Goal: Transaction & Acquisition: Subscribe to service/newsletter

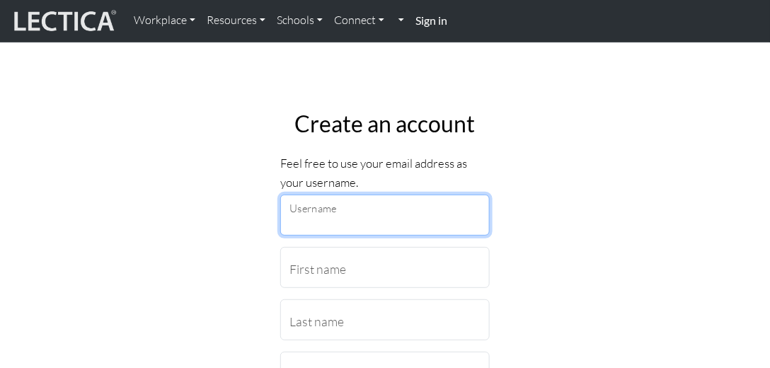
click at [361, 225] on input "Username" at bounding box center [384, 215] width 209 height 41
type input "julianne.fretz@penske.com"
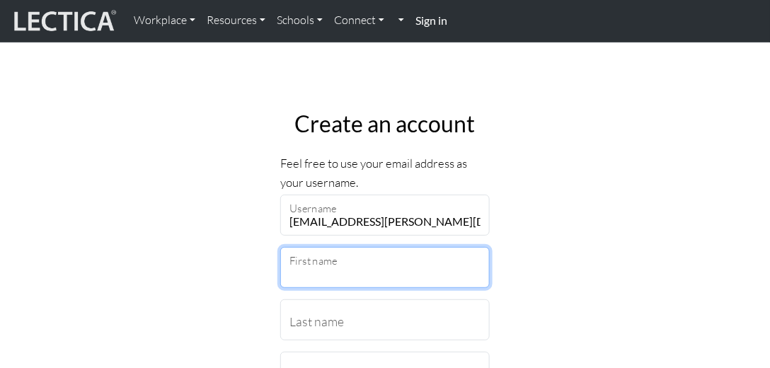
click at [323, 272] on input "First name" at bounding box center [384, 267] width 209 height 41
type input "Julianne"
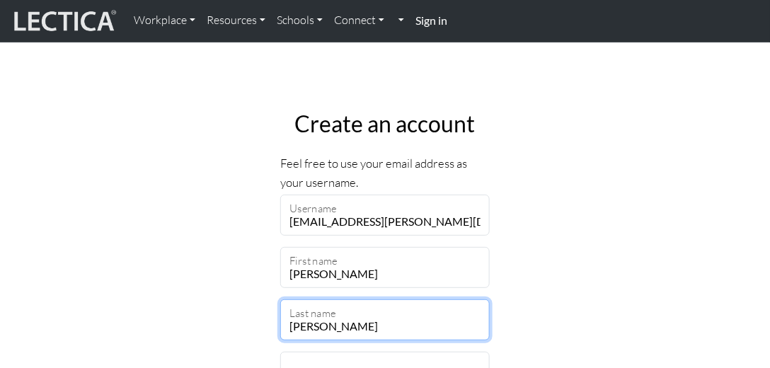
type input "[PERSON_NAME]"
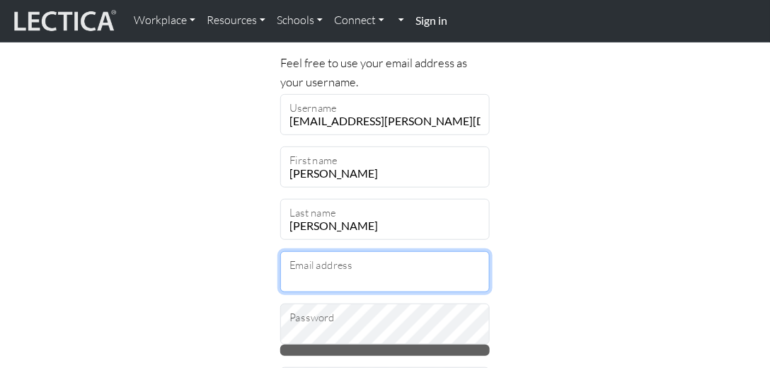
scroll to position [192, 0]
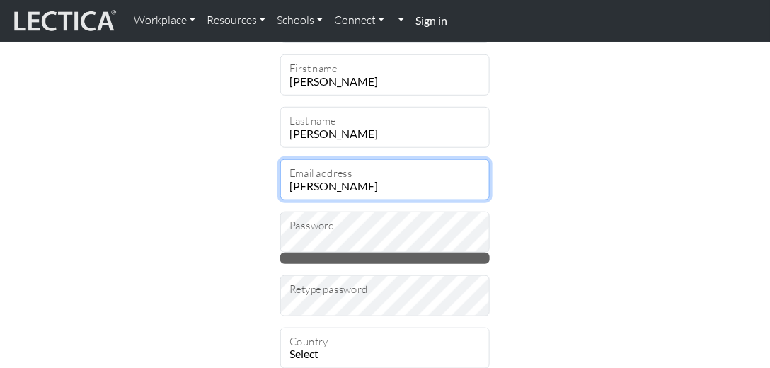
type input "julianne.fretz@penske.com"
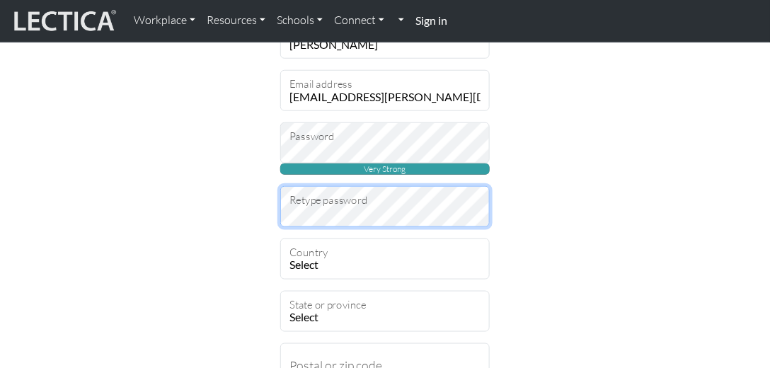
scroll to position [314, 0]
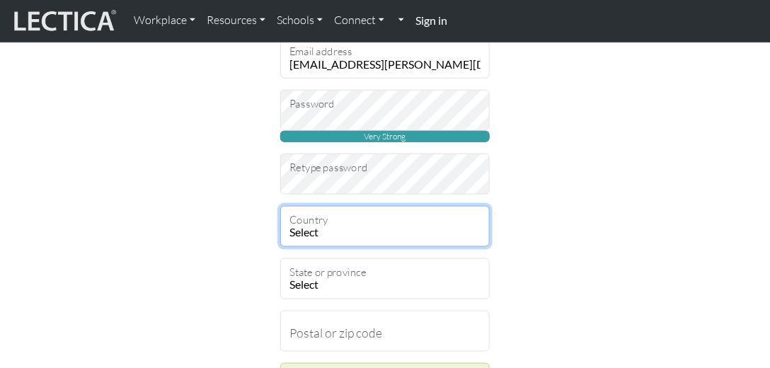
click at [320, 231] on select "Select Afghanistan A…land Islands Albania Algeria American Samoa Andorra Angola…" at bounding box center [384, 226] width 209 height 41
select select "237"
click at [280, 206] on select "Select Afghanistan A…land Islands Albania Algeria American Samoa Andorra Angola…" at bounding box center [384, 226] width 209 height 41
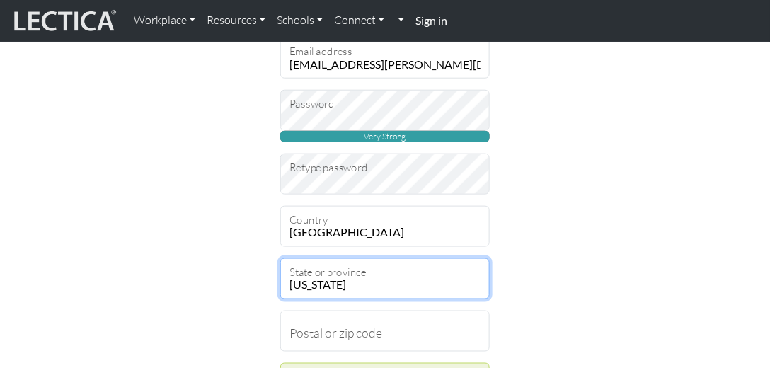
click at [347, 286] on select "Alabama Alaska American Samoa Arizona Arkansas Armed Forces Americas Armed Forc…" at bounding box center [384, 278] width 209 height 41
select select "11663"
click at [280, 258] on select "Alabama Alaska American Samoa Arizona Arkansas Armed Forces Americas Armed Forc…" at bounding box center [384, 278] width 209 height 41
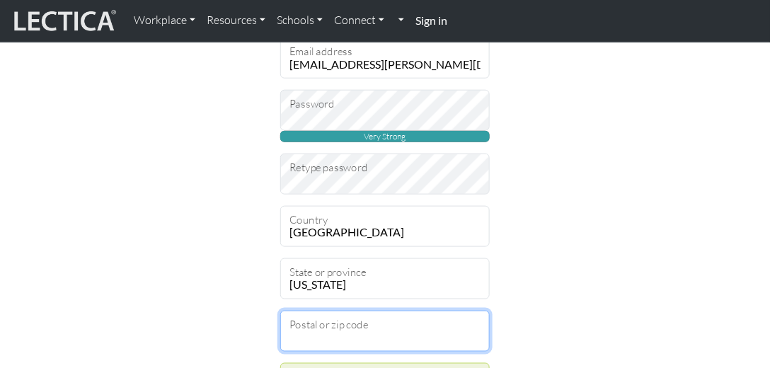
click at [352, 340] on input "Postal or zip code" at bounding box center [384, 331] width 209 height 41
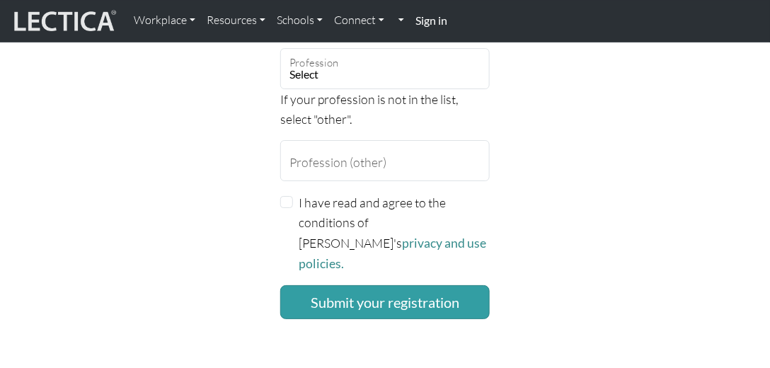
scroll to position [1203, 0]
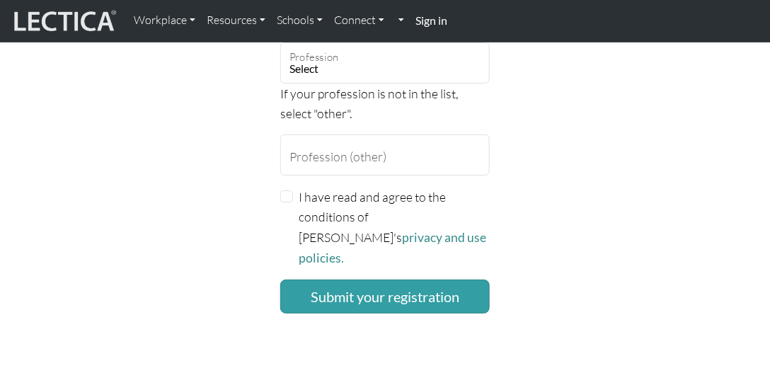
type input "19403"
click at [286, 195] on input "I have read and agree to the conditions of Lectica's privacy and use policies." at bounding box center [286, 196] width 13 height 13
checkbox input "true"
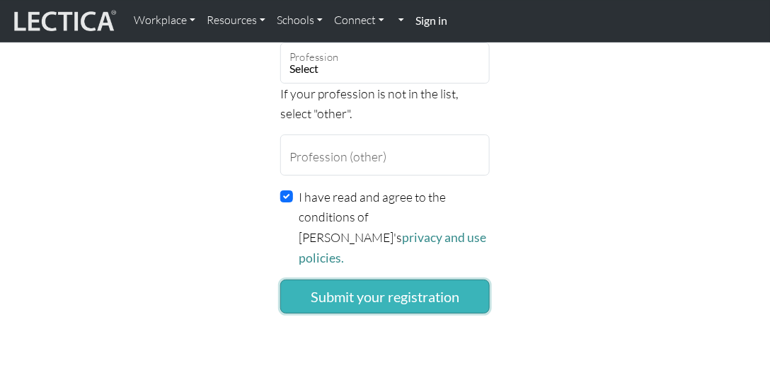
click at [393, 279] on button "Submit your registration" at bounding box center [384, 296] width 209 height 34
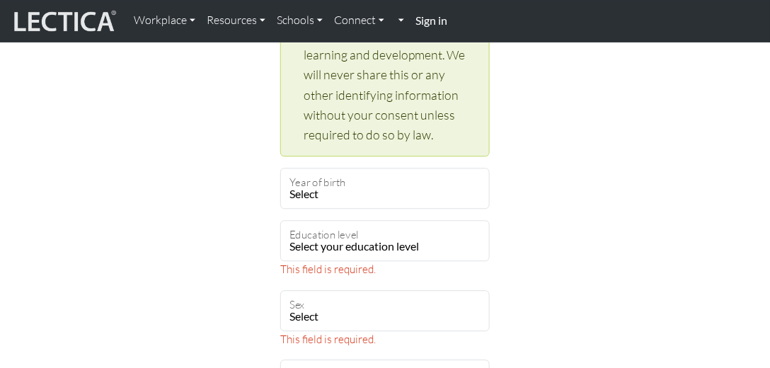
scroll to position [767, 0]
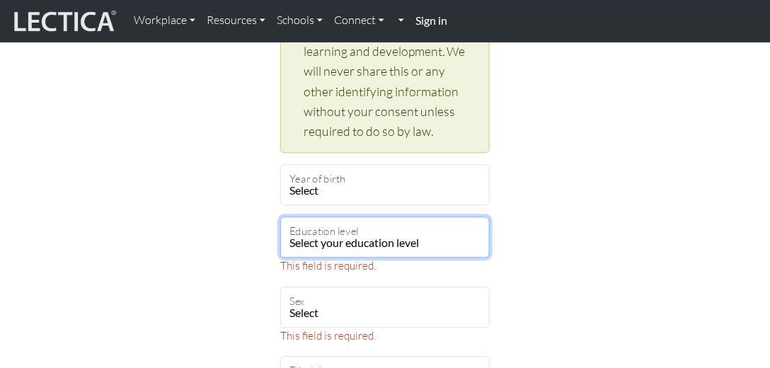
click at [399, 238] on select "Select your education level toddler pre-pre-pre-k pre-pre-k pre-k Kindergarten …" at bounding box center [384, 236] width 209 height 41
select select "23"
click at [280, 216] on select "Select your education level toddler pre-pre-pre-k pre-pre-k pre-k Kindergarten …" at bounding box center [384, 236] width 209 height 41
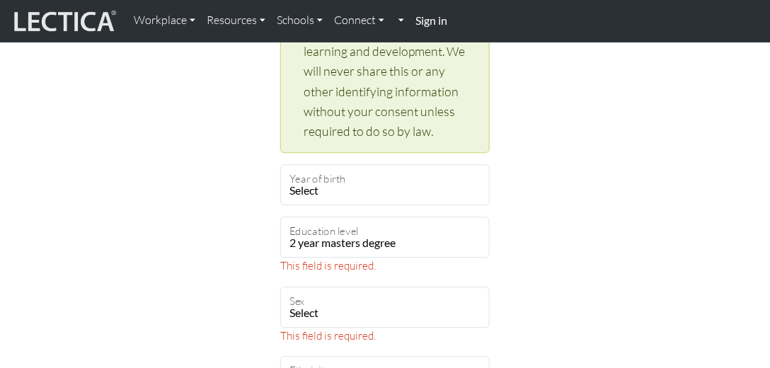
click at [219, 248] on div "Create an account Feel free to use your email address as your username. juliann…" at bounding box center [384, 90] width 679 height 1516
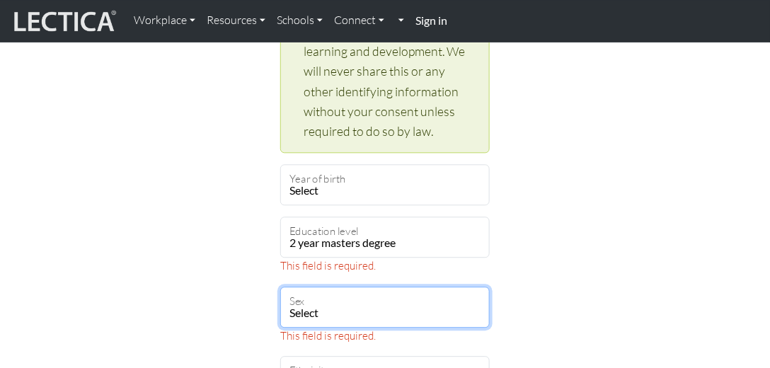
click at [340, 300] on select "Select Male Female Binary Non-binary Opt out" at bounding box center [384, 306] width 209 height 41
select select "female"
click at [280, 286] on select "Select Male Female Binary Non-binary Opt out" at bounding box center [384, 306] width 209 height 41
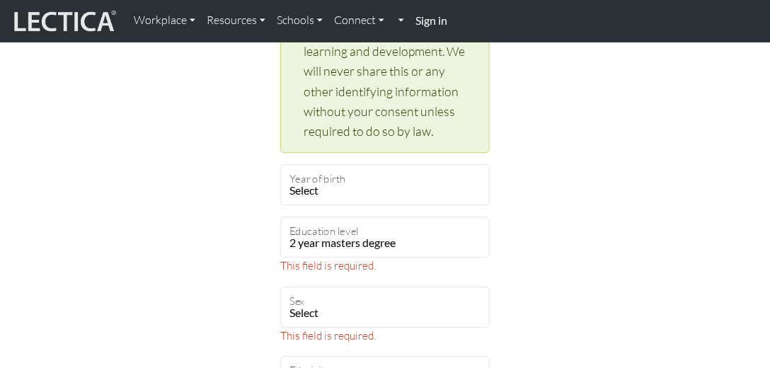
click at [218, 269] on div "Create an account Feel free to use your email address as your username. juliann…" at bounding box center [384, 90] width 679 height 1516
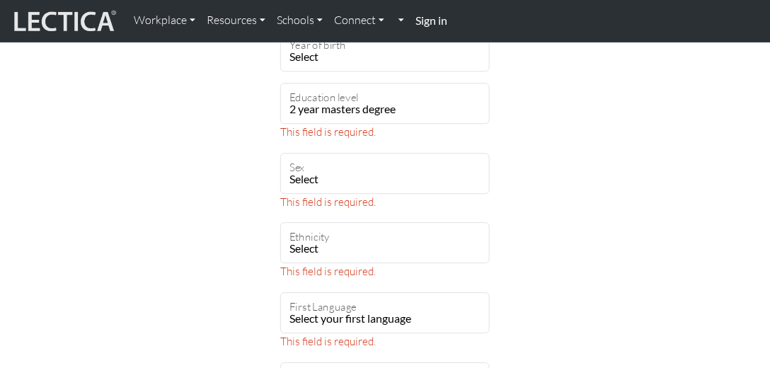
scroll to position [929, 0]
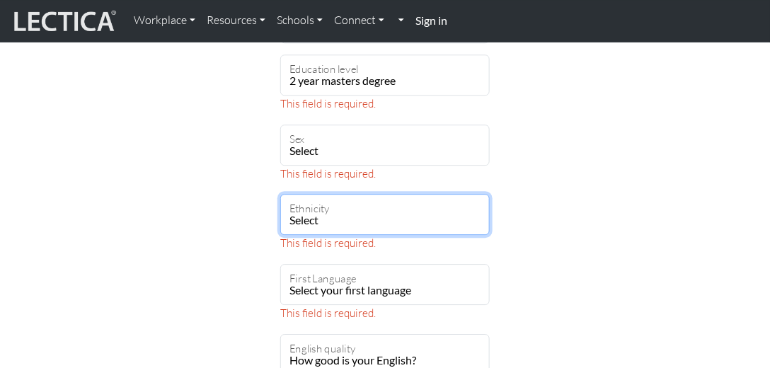
click at [337, 216] on select "Select African Asian Black Carribean Caucasian Central American Eurasian Indian…" at bounding box center [384, 214] width 209 height 41
select select "101"
click at [280, 194] on select "Select African Asian Black Carribean Caucasian Central American Eurasian Indian…" at bounding box center [384, 214] width 209 height 41
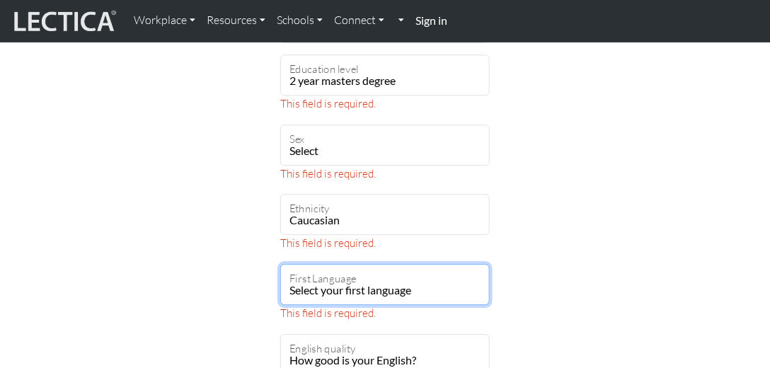
click at [357, 287] on select "Select your first language Abkhazian Achinese Acoli Adangme Adyghe Afar Afrihil…" at bounding box center [384, 284] width 209 height 41
select select "1927"
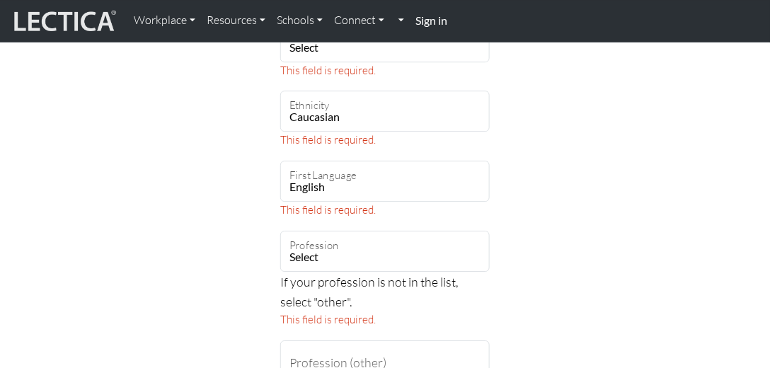
scroll to position [1050, 0]
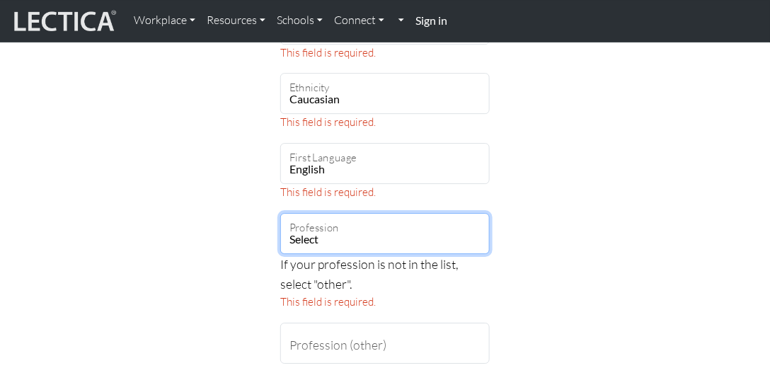
click at [352, 231] on select "Select academic accounting/finance administration arts: performing arts: visual…" at bounding box center [384, 233] width 209 height 41
select select "62"
click at [280, 213] on select "Select academic accounting/finance administration arts: performing arts: visual…" at bounding box center [384, 233] width 209 height 41
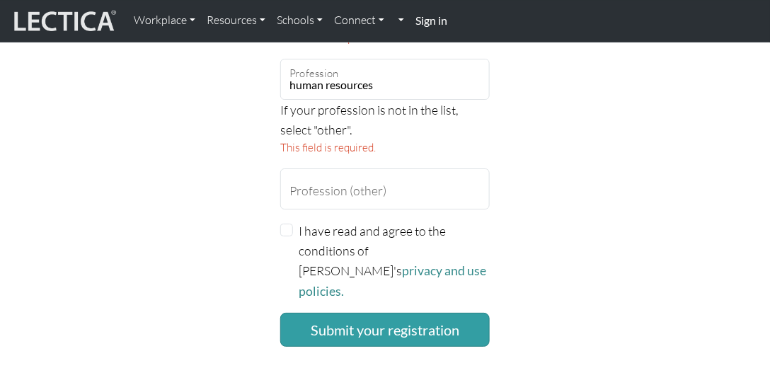
scroll to position [1212, 0]
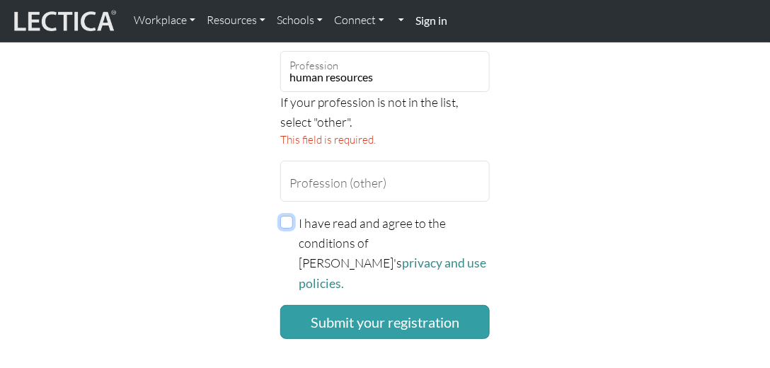
click at [282, 221] on input "I have read and agree to the conditions of Lectica's privacy and use policies." at bounding box center [286, 222] width 13 height 13
checkbox input "true"
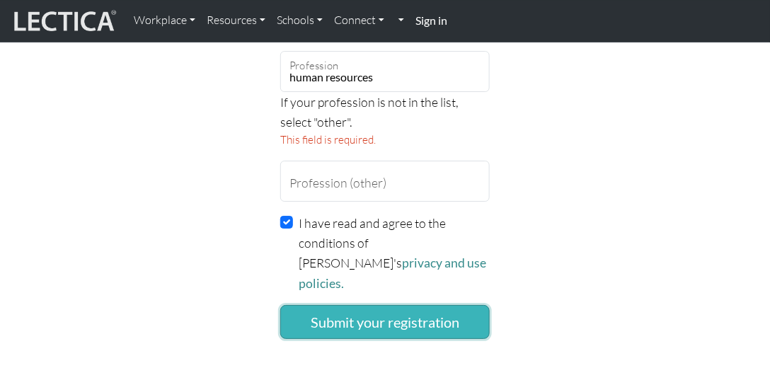
click at [368, 305] on button "Submit your registration" at bounding box center [384, 322] width 209 height 34
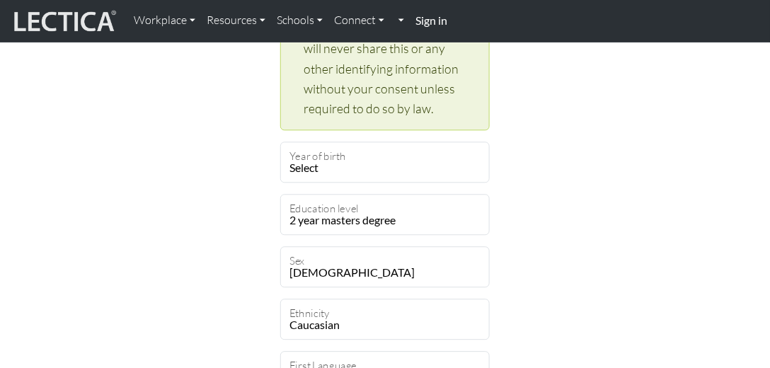
scroll to position [808, 0]
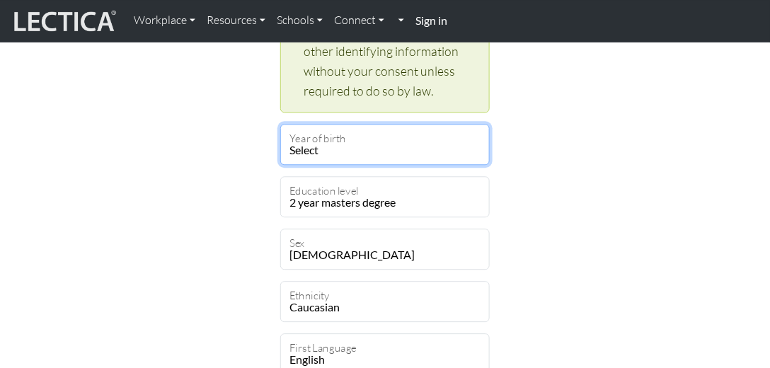
click at [333, 142] on select "Select 2019 2018 2017 2016 2015 2014 2013 2012 2011 2010 2009 2008 2007 2006 20…" at bounding box center [384, 144] width 209 height 41
select select "1988"
click at [280, 124] on select "Select 2019 2018 2017 2016 2015 2014 2013 2012 2011 2010 2009 2008 2007 2006 20…" at bounding box center [384, 144] width 209 height 41
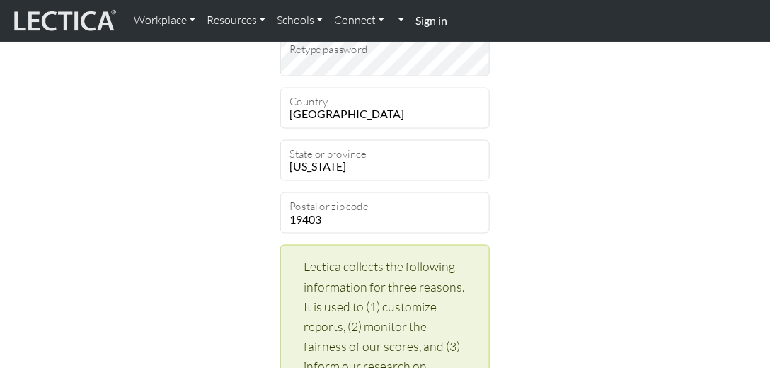
scroll to position [283, 0]
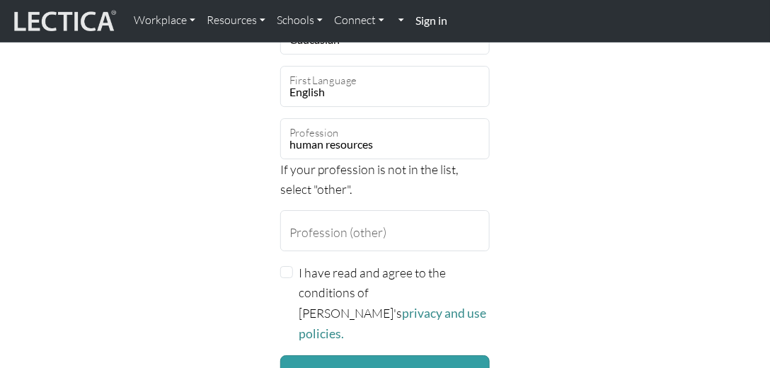
scroll to position [1212, 0]
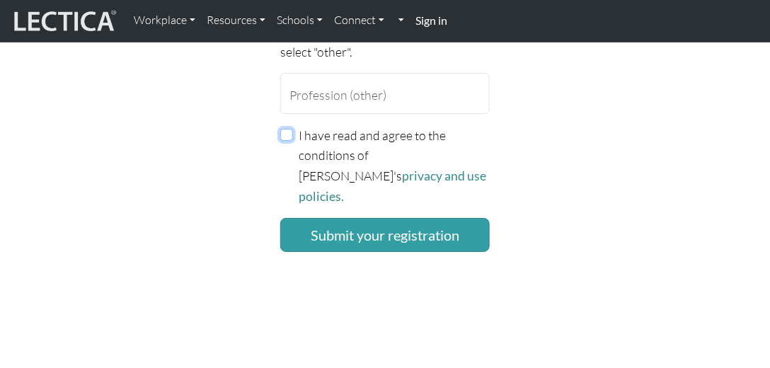
click at [284, 132] on input "I have read and agree to the conditions of Lectica's privacy and use policies." at bounding box center [286, 135] width 13 height 13
checkbox input "true"
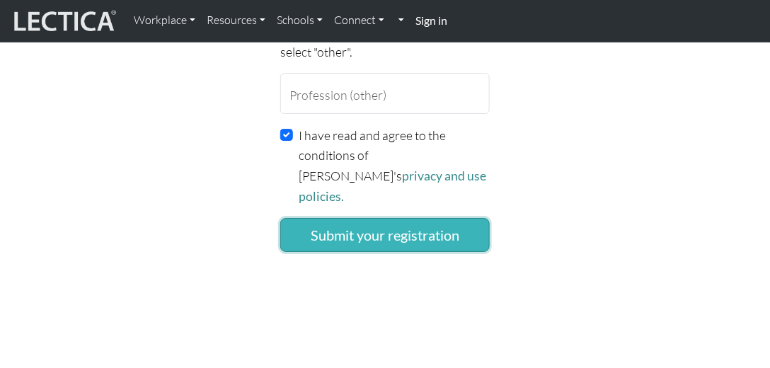
click at [401, 221] on button "Submit your registration" at bounding box center [384, 235] width 209 height 34
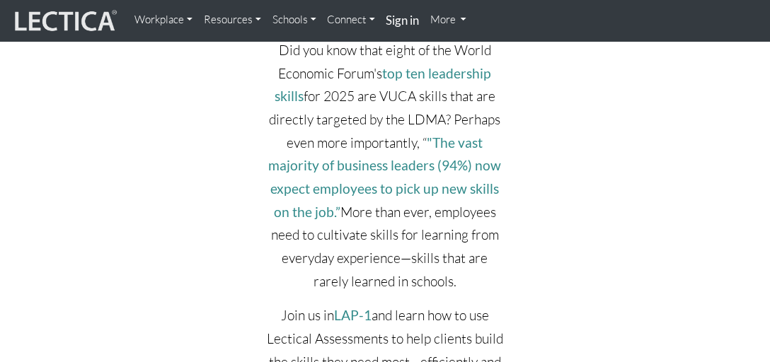
scroll to position [2687, 0]
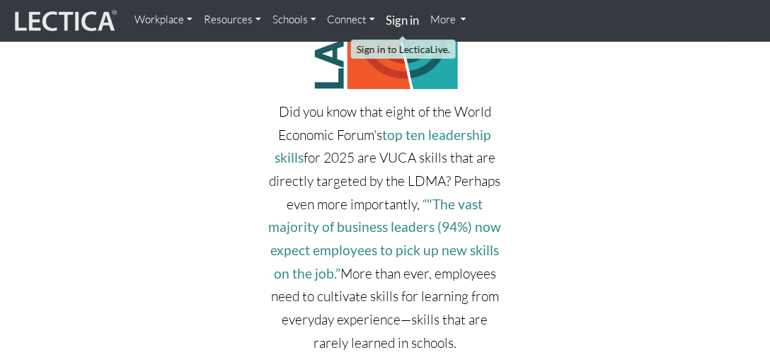
click at [407, 23] on strong "Sign in" at bounding box center [402, 20] width 33 height 15
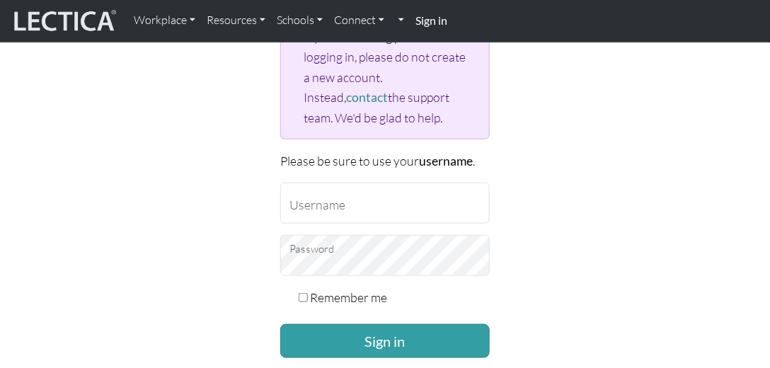
scroll to position [202, 0]
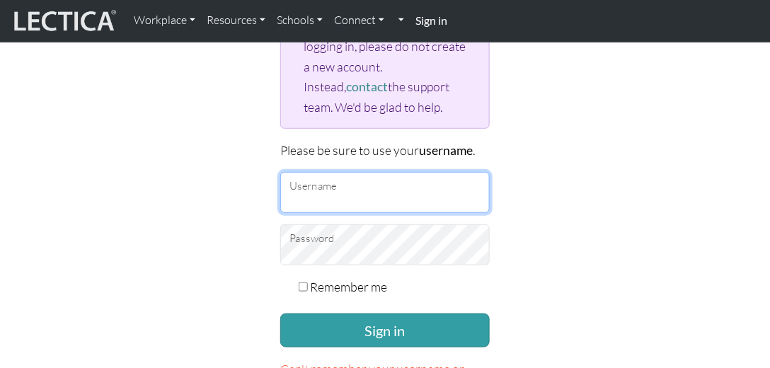
click at [364, 198] on input "Username" at bounding box center [384, 192] width 209 height 41
type input "[EMAIL_ADDRESS][PERSON_NAME][DOMAIN_NAME]"
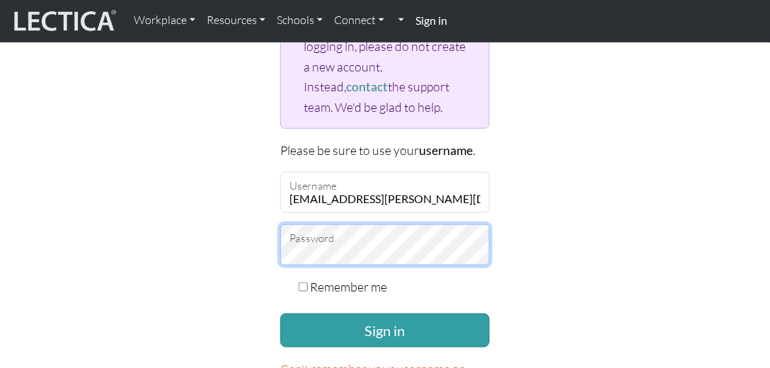
click at [280, 313] on button "Sign in" at bounding box center [384, 330] width 209 height 34
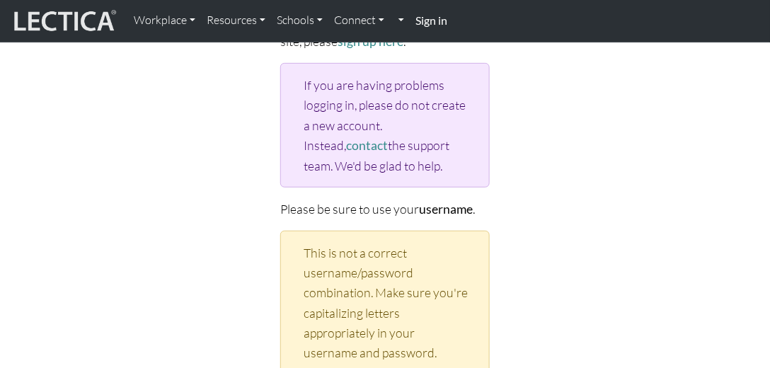
scroll to position [202, 0]
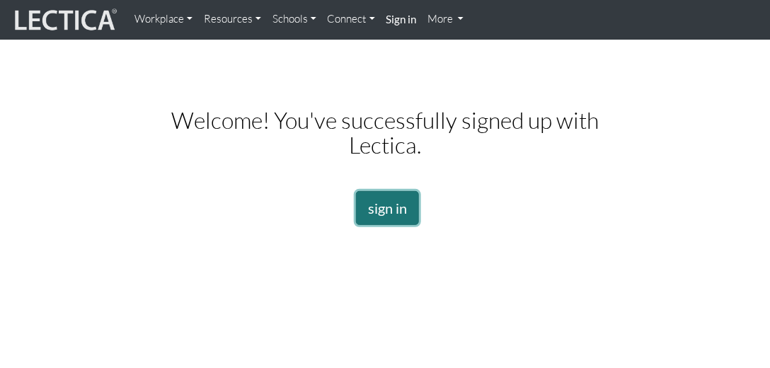
click at [385, 209] on link "sign in" at bounding box center [387, 208] width 63 height 34
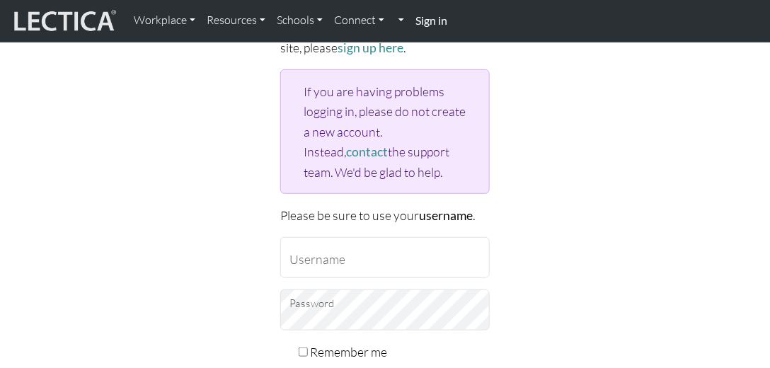
scroll to position [161, 0]
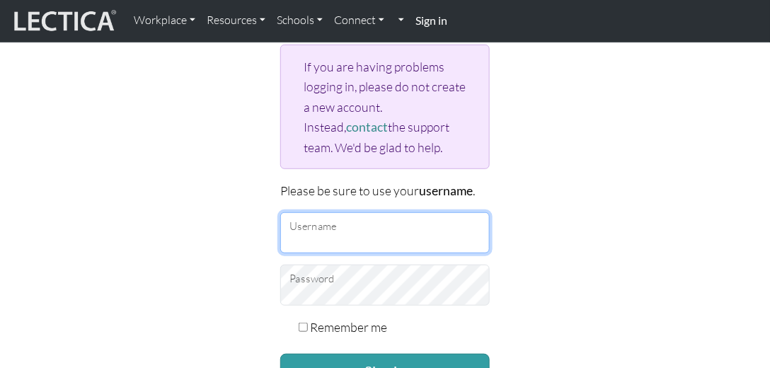
click at [373, 225] on input "Username" at bounding box center [384, 232] width 209 height 41
type input "julianne.fretz@penske.com"
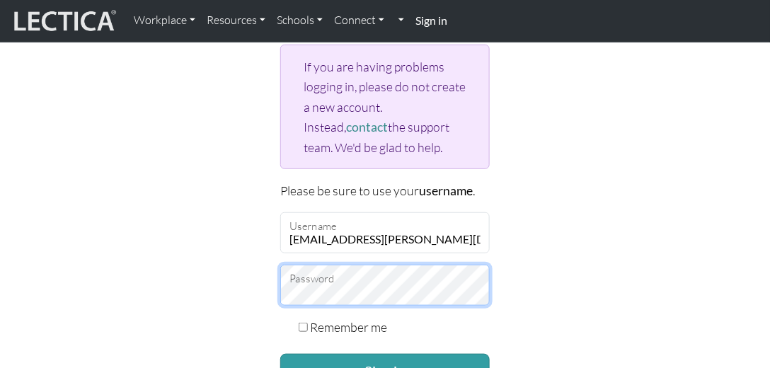
click at [280, 354] on button "Sign in" at bounding box center [384, 371] width 209 height 34
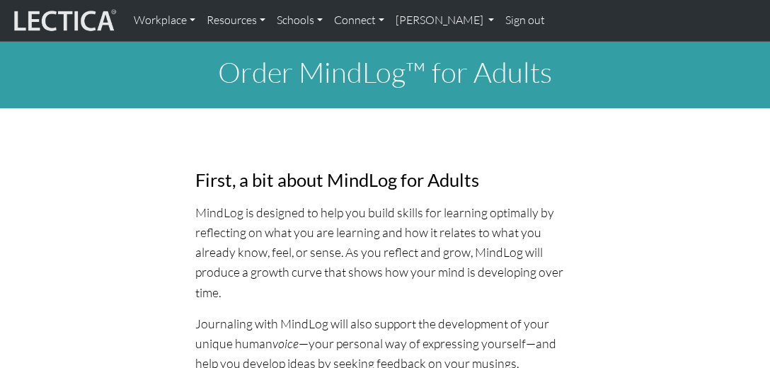
select select "1988"
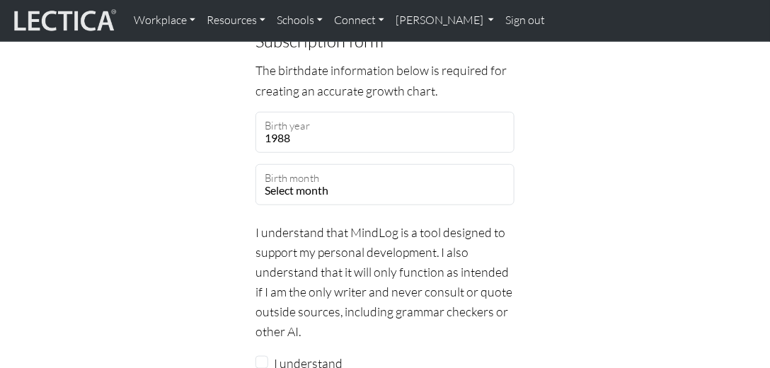
scroll to position [1415, 0]
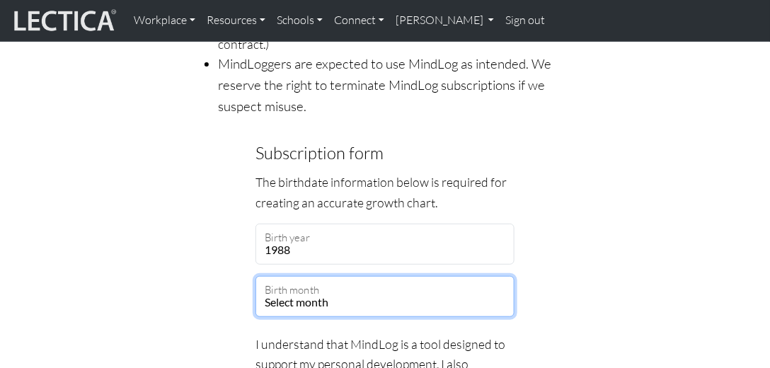
click at [409, 304] on select "Select month January February March April May June July August September Octobe…" at bounding box center [384, 296] width 259 height 41
select select "04"
click at [255, 276] on select "Select month January February March April May June July August September Octobe…" at bounding box center [384, 296] width 259 height 41
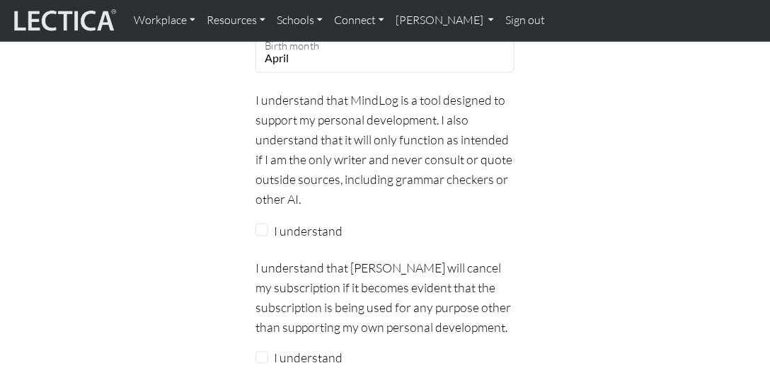
scroll to position [1657, 0]
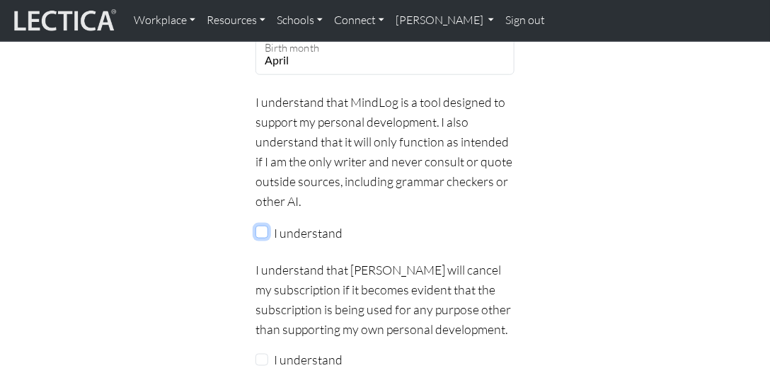
click at [260, 227] on input "I understand" at bounding box center [261, 232] width 13 height 13
checkbox input "true"
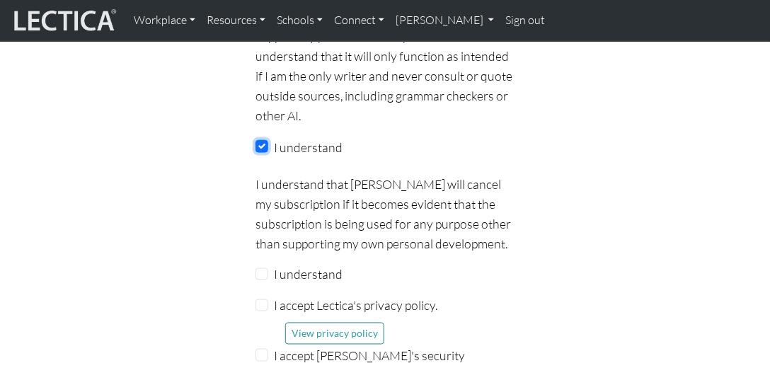
scroll to position [1778, 0]
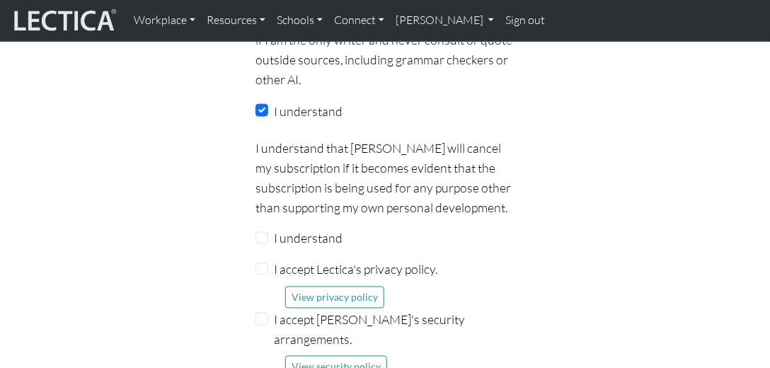
click at [269, 233] on div "I understand" at bounding box center [384, 238] width 259 height 20
click at [259, 238] on input "I understand" at bounding box center [261, 238] width 13 height 13
checkbox input "true"
click at [258, 263] on input "I accept Lectica's privacy policy." at bounding box center [261, 269] width 13 height 13
checkbox input "true"
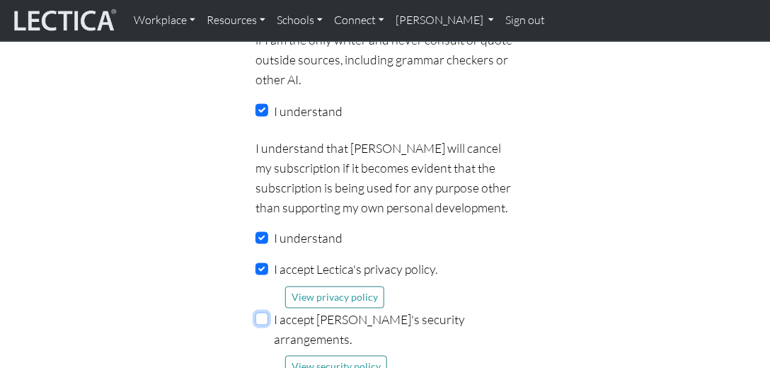
click at [262, 315] on input "I accept Lectica's security arrangements." at bounding box center [261, 319] width 13 height 13
checkbox input "true"
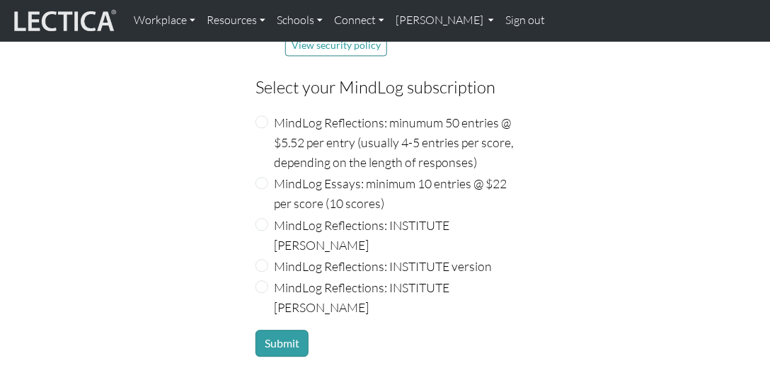
scroll to position [2101, 0]
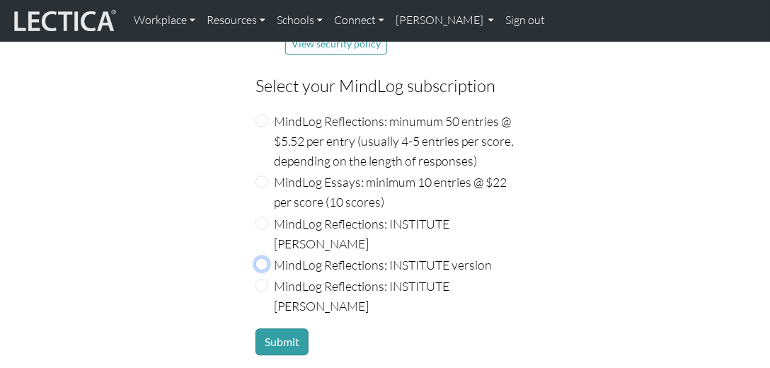
click at [260, 257] on input "MindLog Reflections: INSTITUTE version" at bounding box center [261, 263] width 13 height 13
radio input "true"
click at [284, 328] on button "Submit" at bounding box center [281, 341] width 53 height 27
